Goal: Task Accomplishment & Management: Use online tool/utility

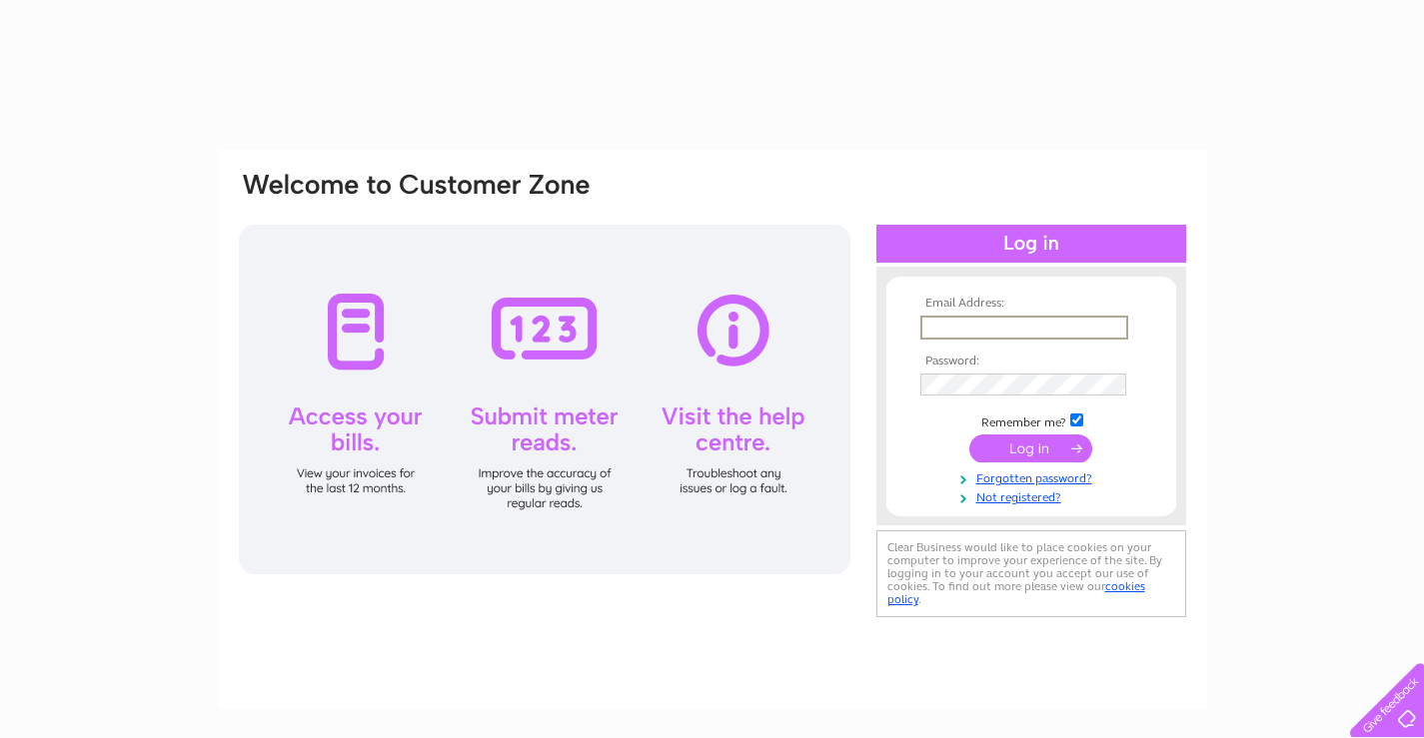
click at [946, 331] on input "text" at bounding box center [1024, 328] width 208 height 24
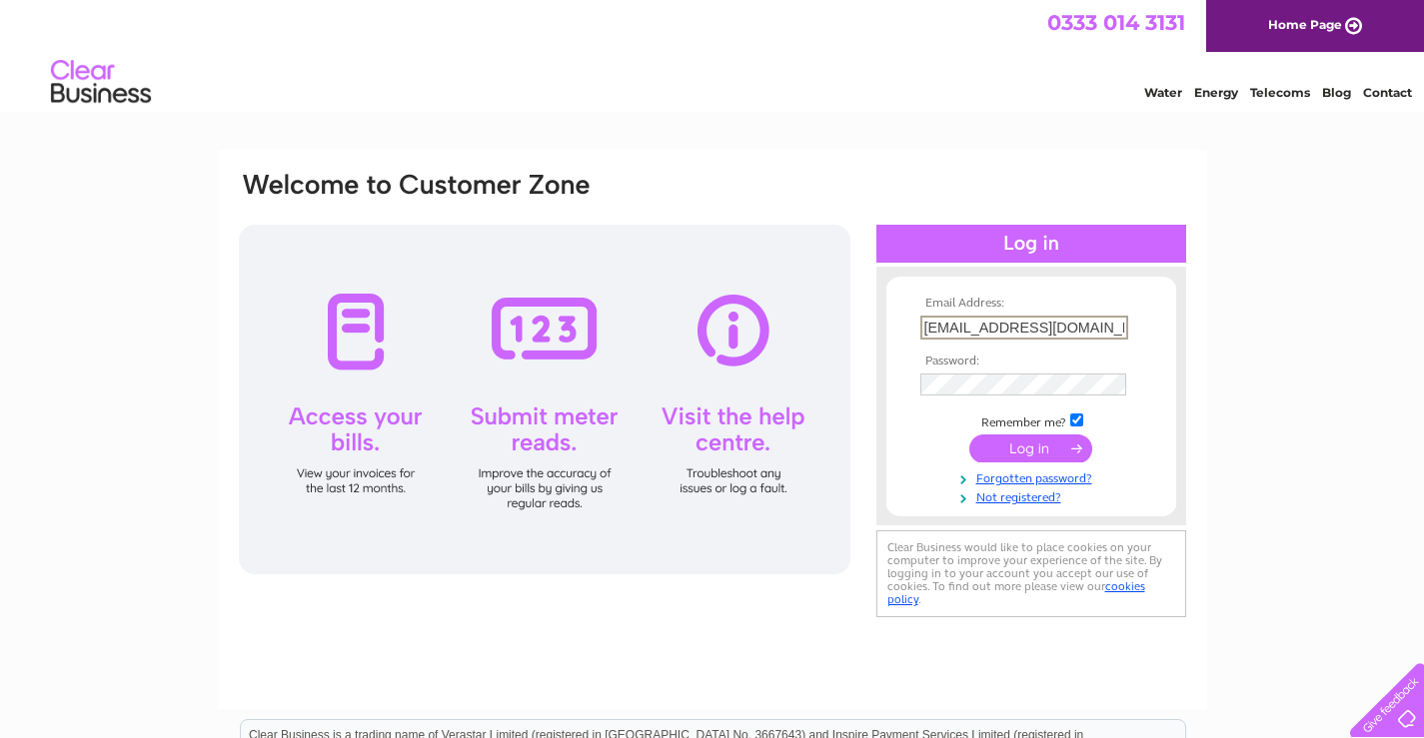
type input "16balc@gmail.com"
click at [1029, 449] on input "submit" at bounding box center [1030, 447] width 123 height 28
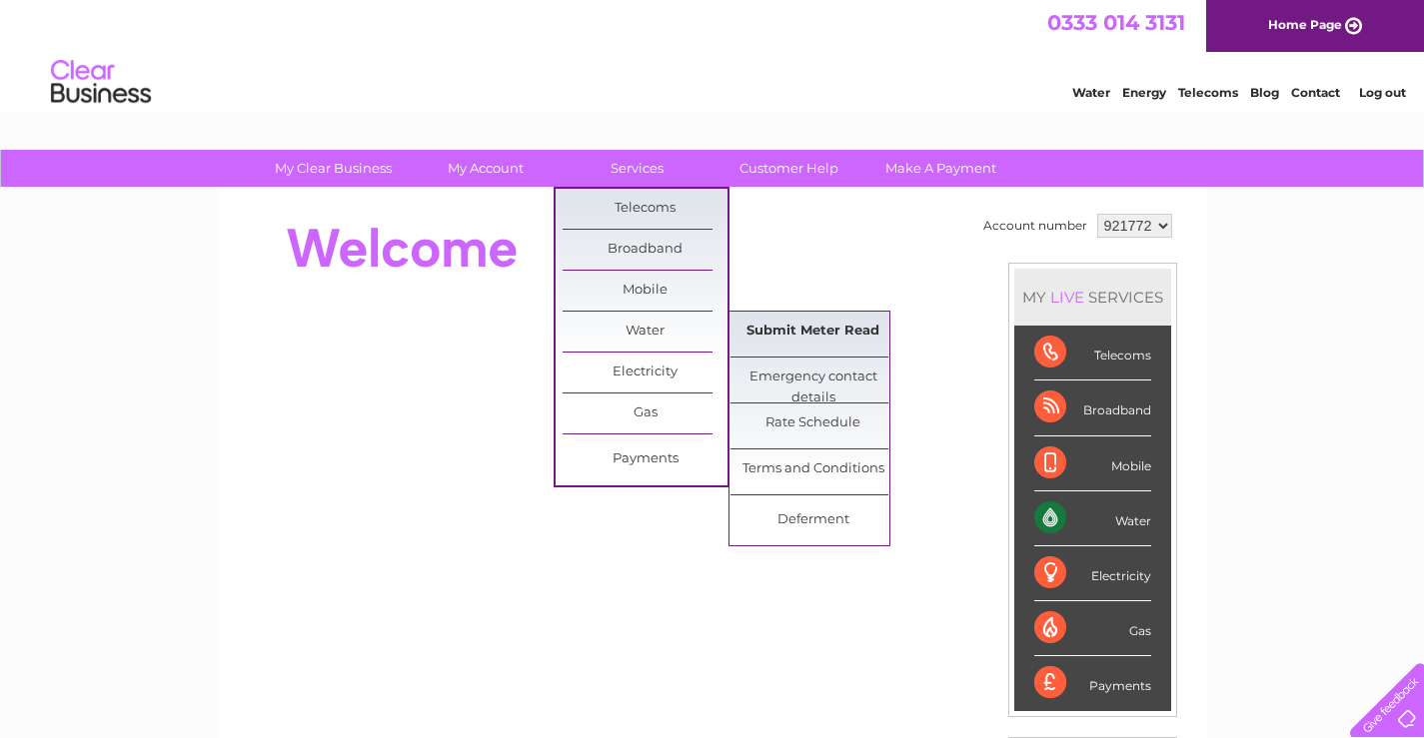
click at [778, 335] on link "Submit Meter Read" at bounding box center [812, 332] width 165 height 40
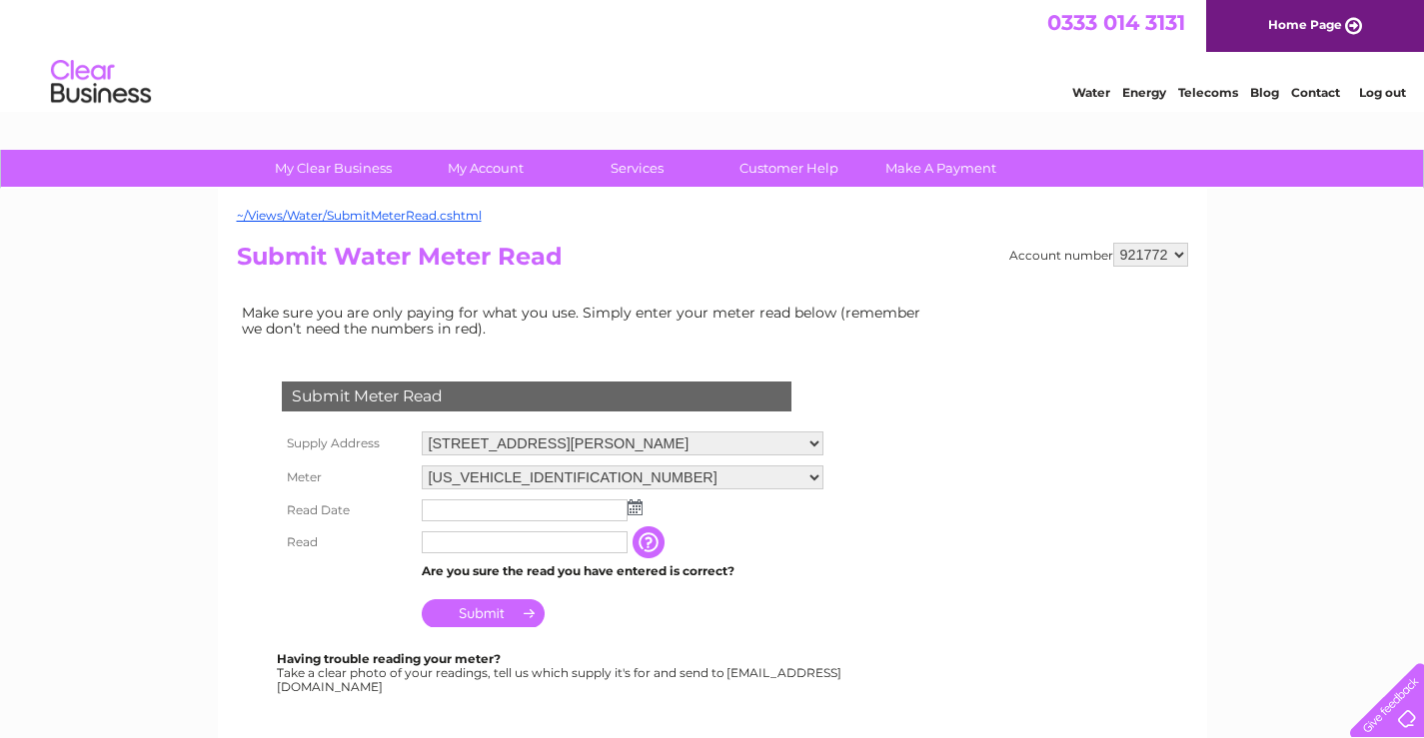
click at [633, 513] on img at bounding box center [634, 508] width 15 height 16
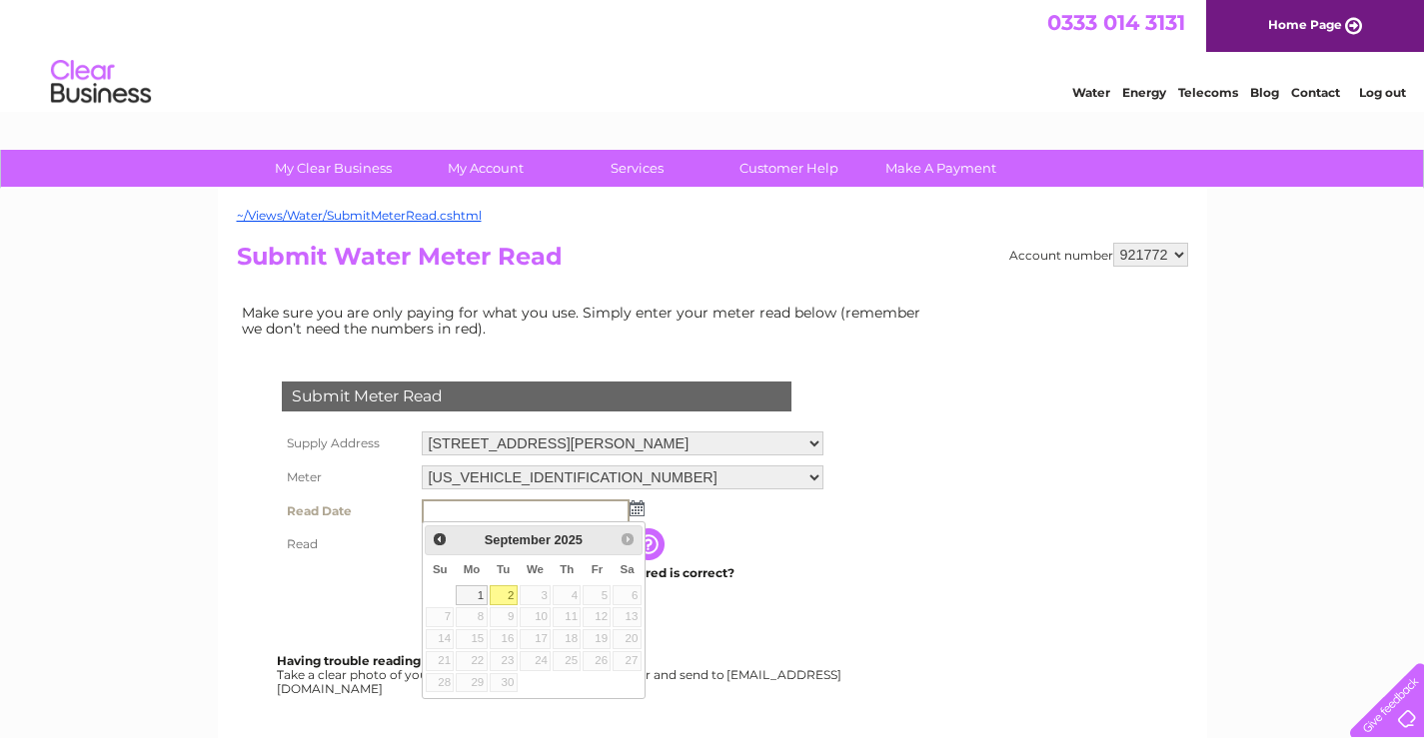
click at [502, 596] on link "2" at bounding box center [504, 595] width 28 height 20
type input "[DATE]"
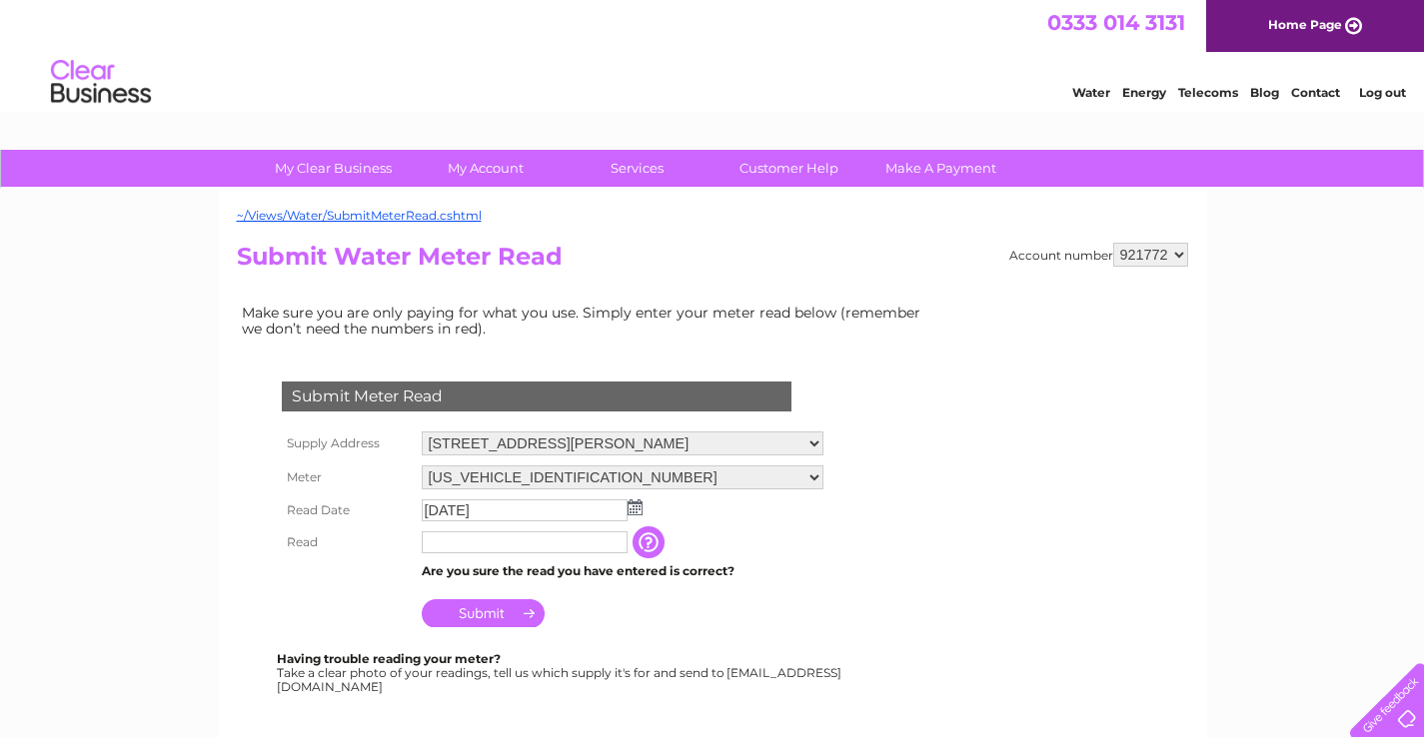
click at [476, 546] on input "text" at bounding box center [525, 543] width 206 height 22
type input "00347"
click at [485, 615] on input "Submit" at bounding box center [483, 613] width 123 height 28
